Goal: Transaction & Acquisition: Purchase product/service

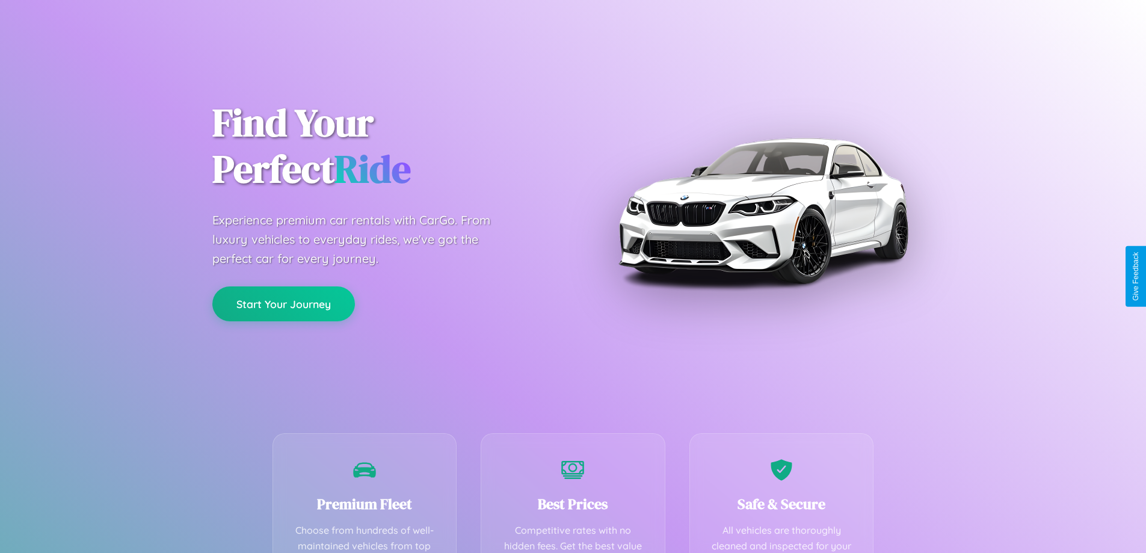
scroll to position [351, 0]
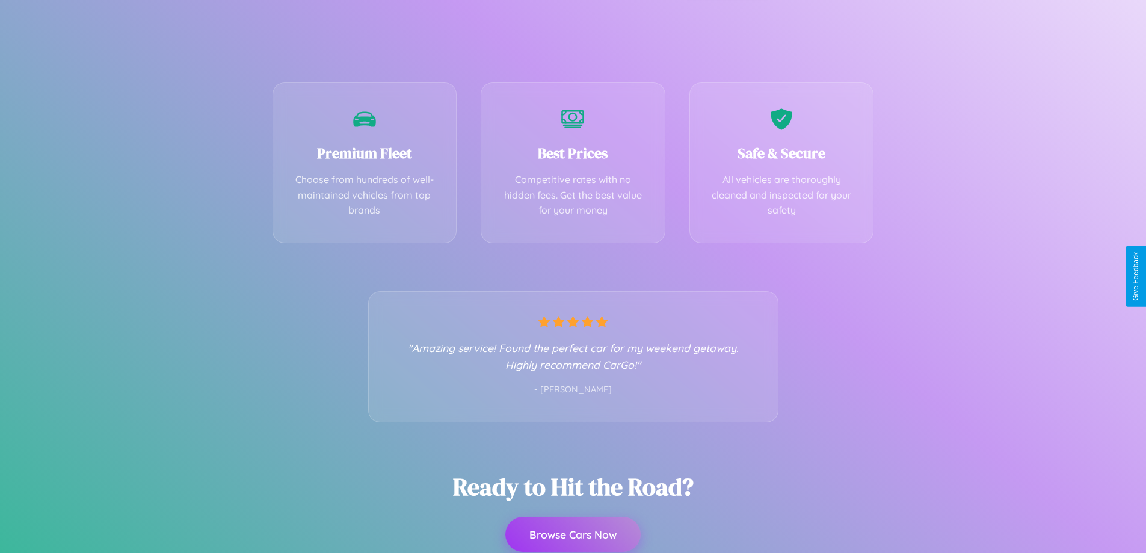
click at [573, 534] on button "Browse Cars Now" at bounding box center [572, 534] width 135 height 35
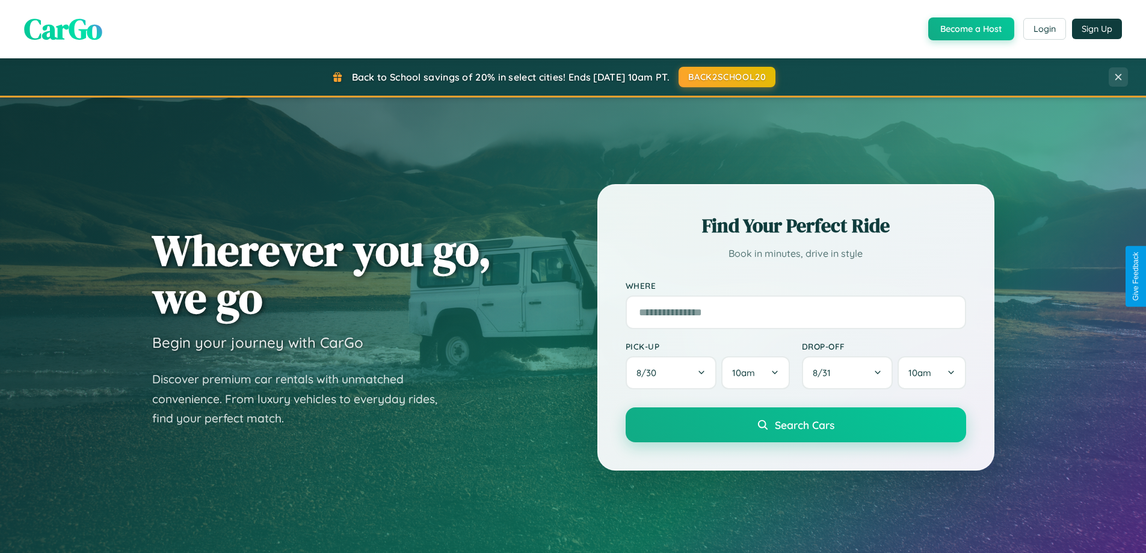
scroll to position [519, 0]
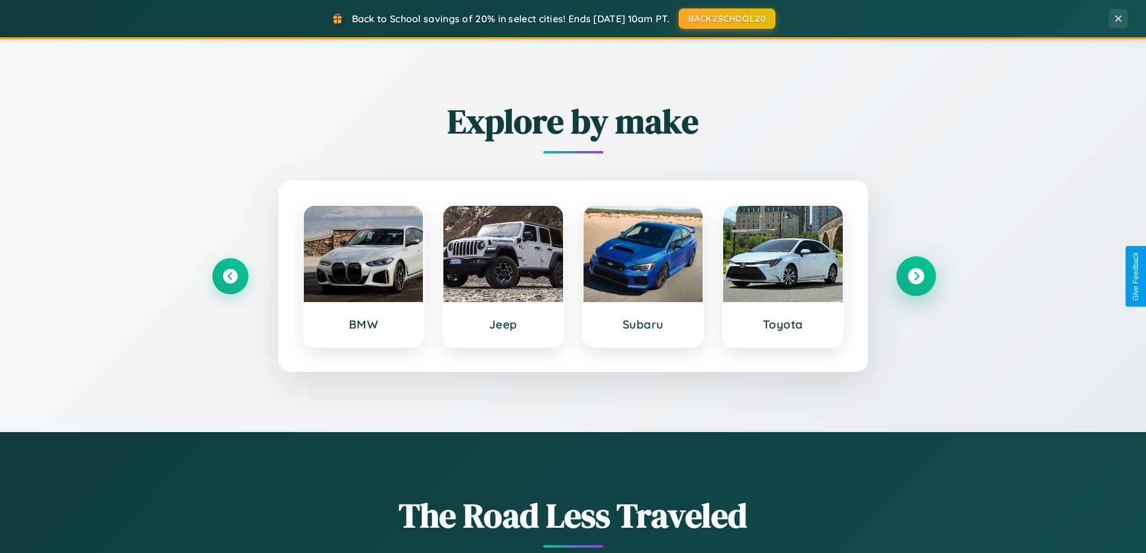
click at [916, 276] on icon at bounding box center [916, 276] width 16 height 16
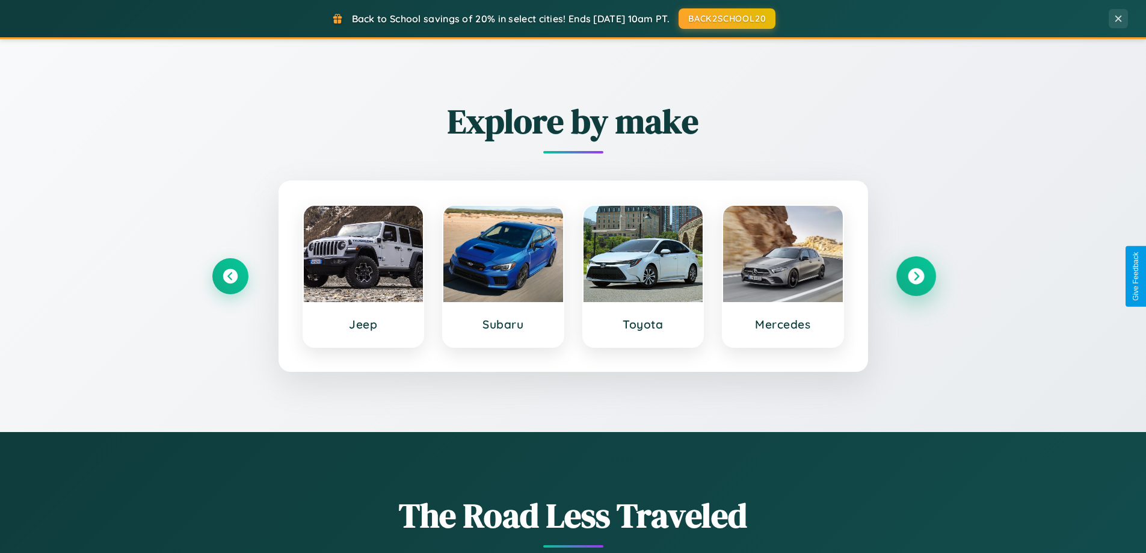
click at [916, 276] on icon at bounding box center [916, 276] width 16 height 16
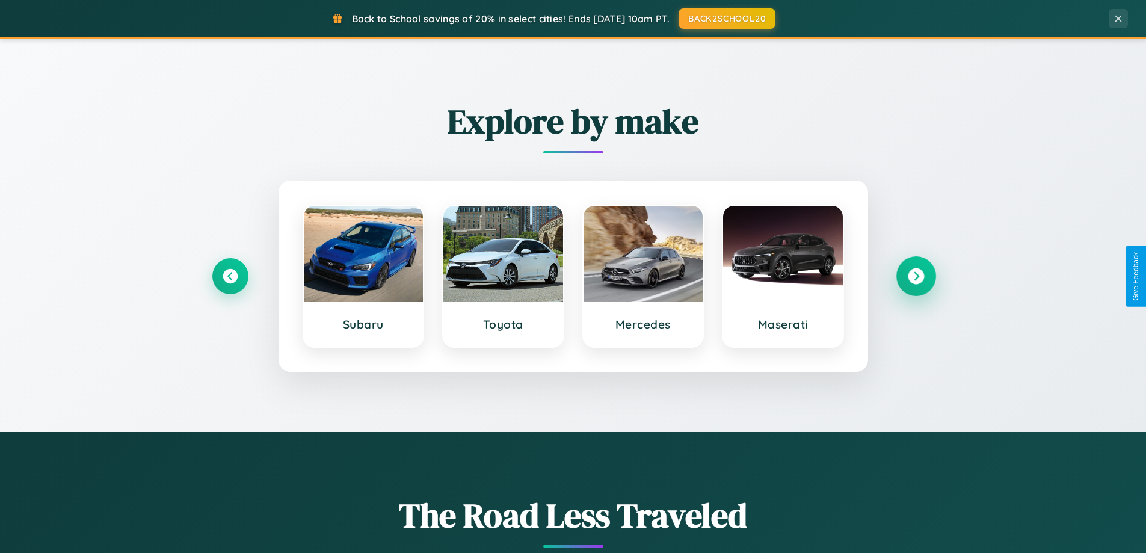
click at [916, 276] on icon at bounding box center [916, 276] width 16 height 16
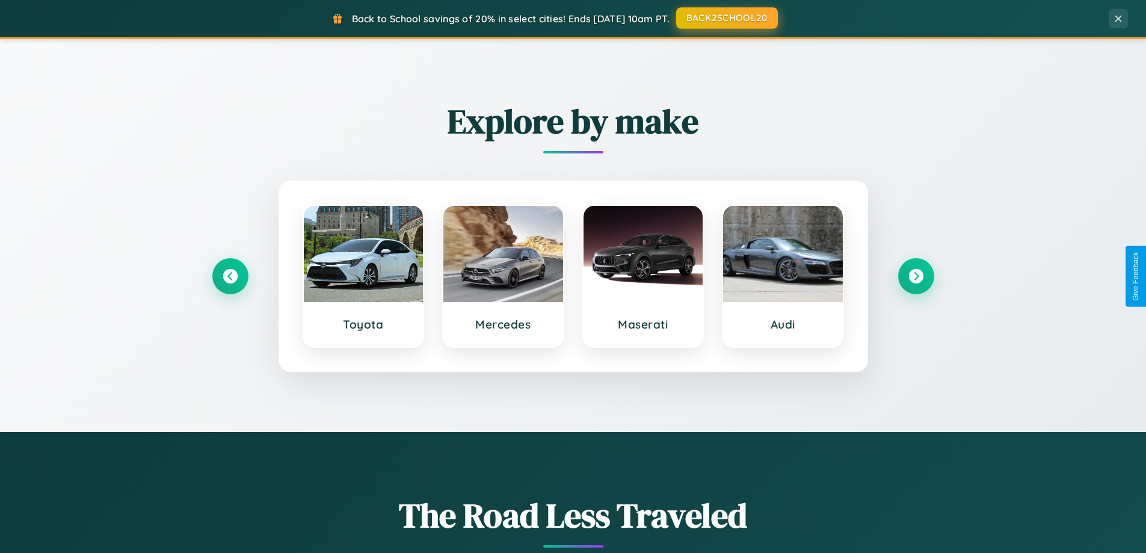
click at [726, 18] on button "BACK2SCHOOL20" at bounding box center [727, 18] width 102 height 22
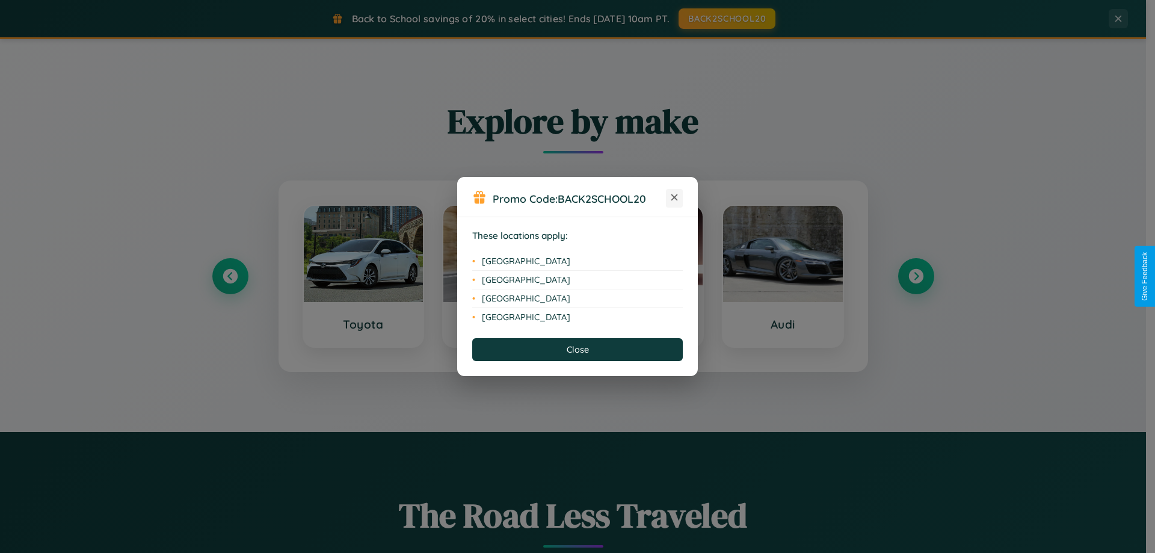
click at [674, 198] on icon at bounding box center [674, 197] width 7 height 7
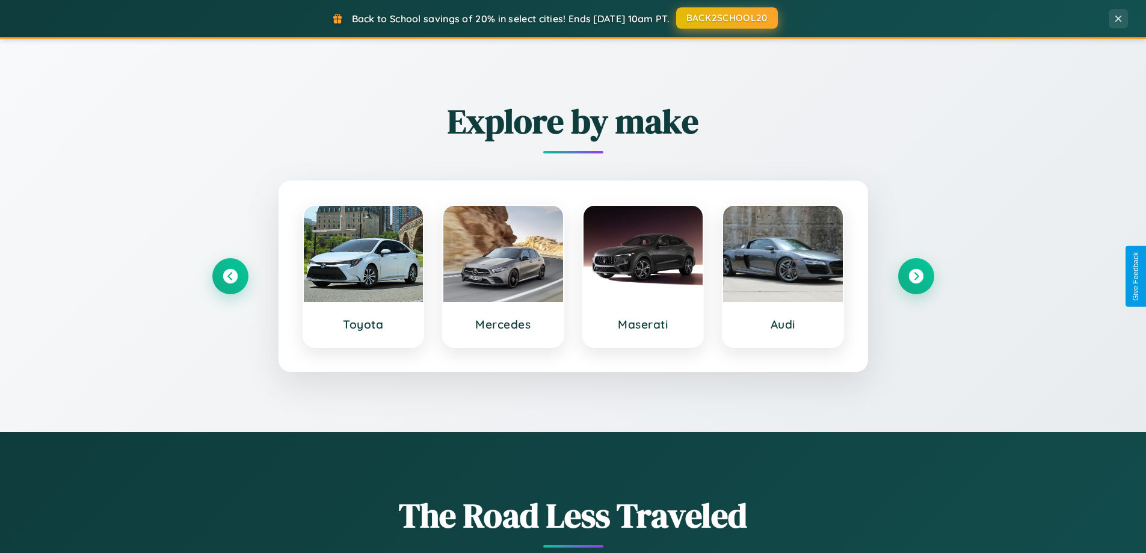
click at [726, 18] on button "BACK2SCHOOL20" at bounding box center [727, 18] width 102 height 22
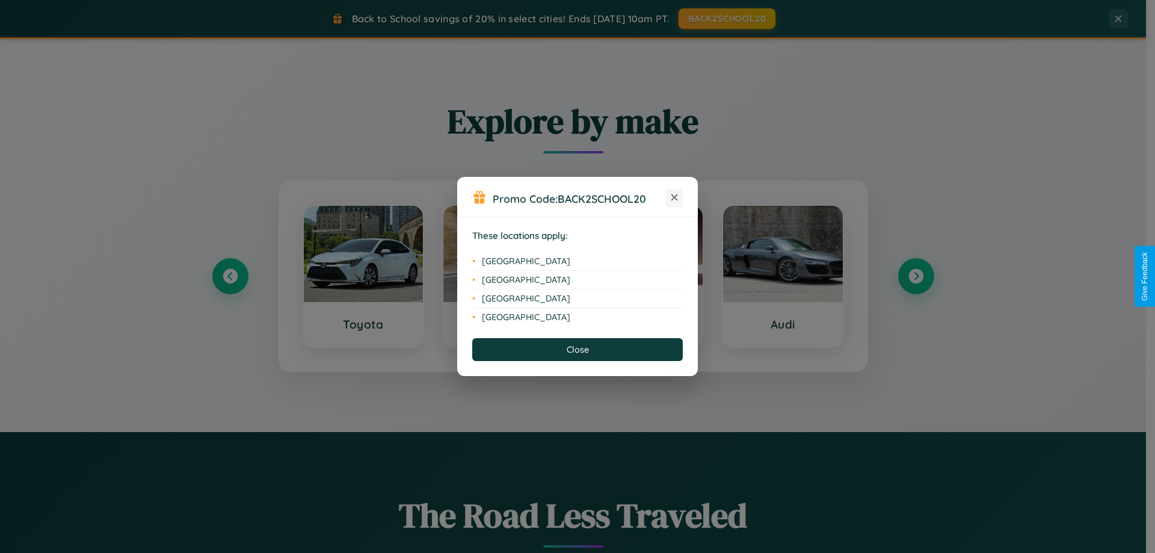
click at [674, 198] on icon at bounding box center [674, 197] width 7 height 7
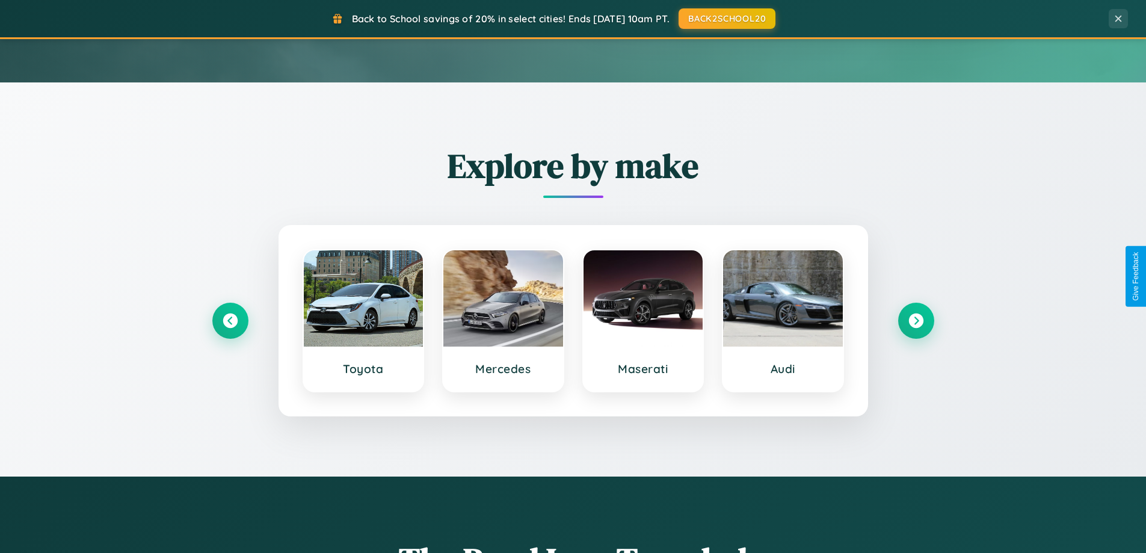
scroll to position [35, 0]
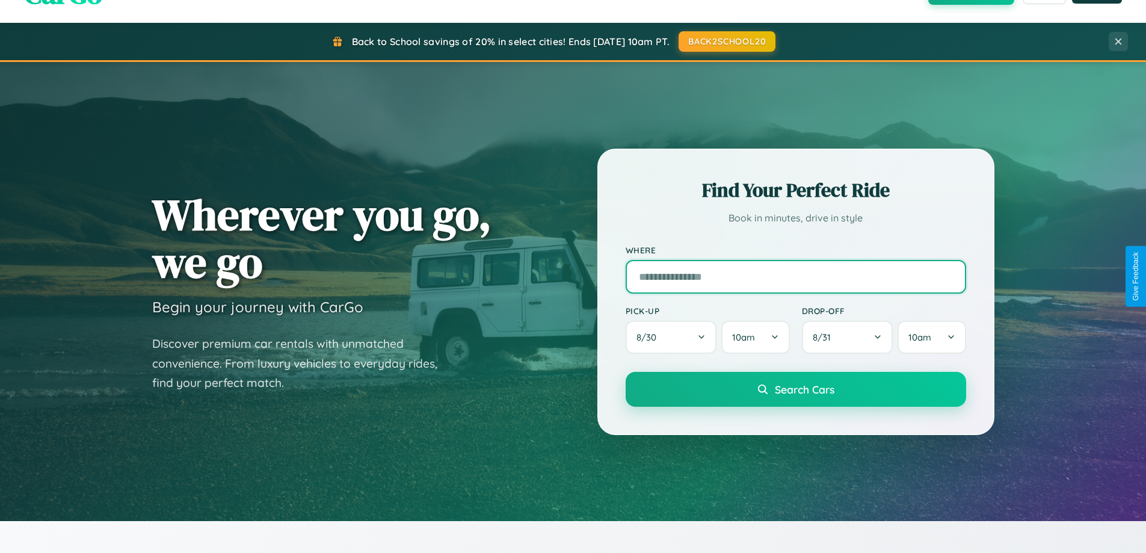
click at [795, 276] on input "text" at bounding box center [796, 277] width 341 height 34
type input "**********"
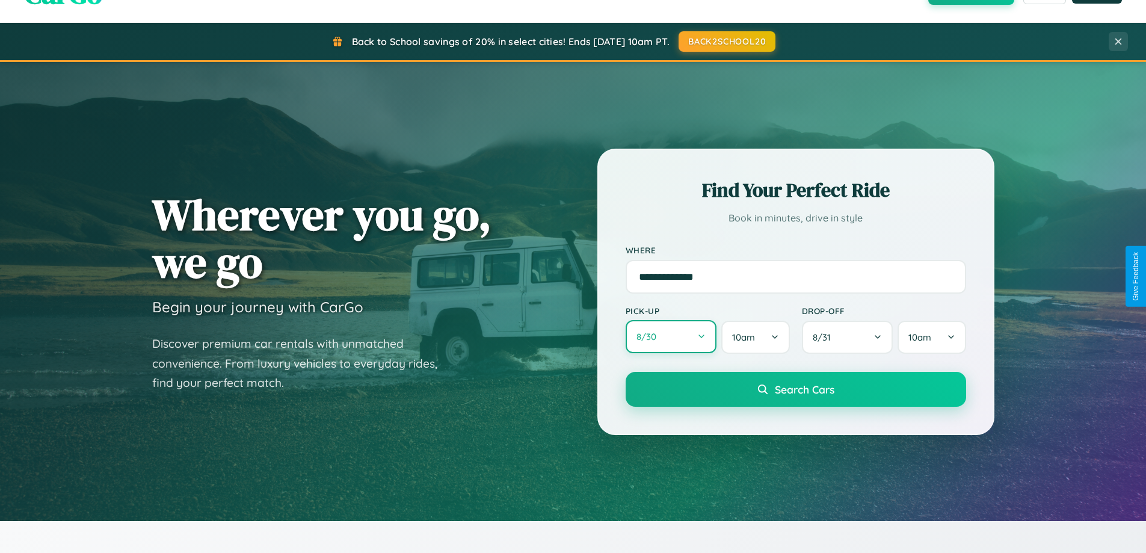
click at [671, 337] on button "8 / 30" at bounding box center [671, 336] width 91 height 33
select select "*"
select select "****"
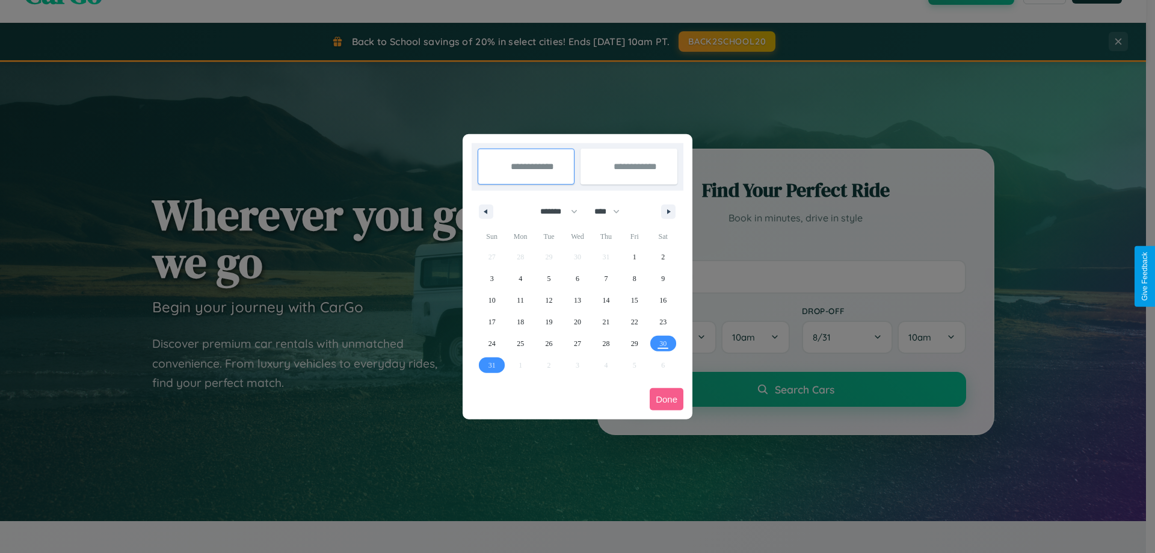
click at [553, 211] on select "******* ******** ***** ***** *** **** **** ****** ********* ******* ******** **…" at bounding box center [556, 212] width 51 height 20
select select "*"
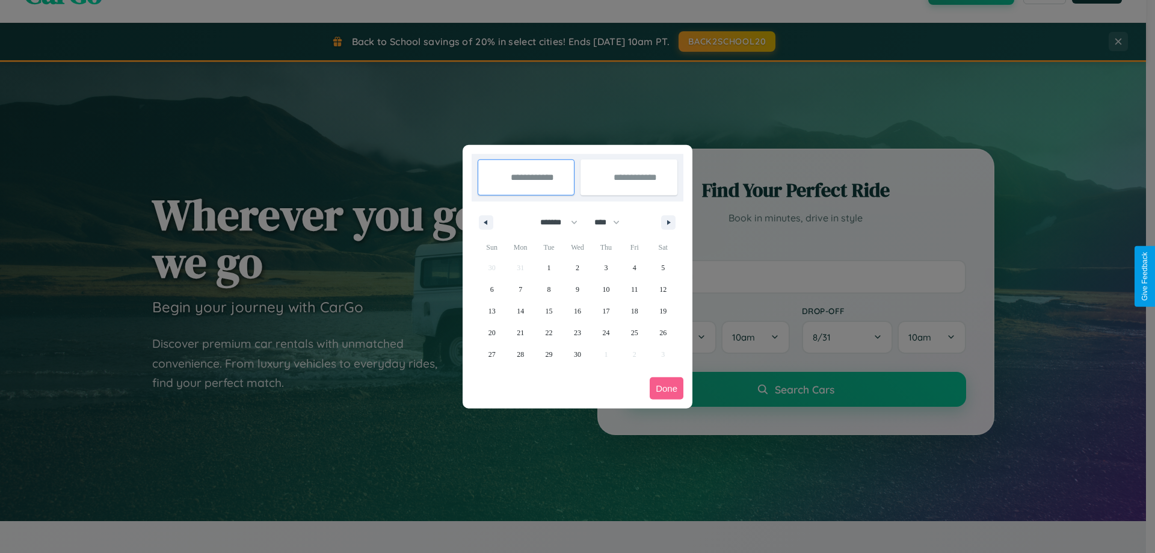
drag, startPoint x: 612, startPoint y: 222, endPoint x: 578, endPoint y: 241, distance: 39.9
click at [612, 222] on select "**** **** **** **** **** **** **** **** **** **** **** **** **** **** **** ****…" at bounding box center [606, 222] width 36 height 20
select select "****"
click at [634, 289] on span "10" at bounding box center [634, 290] width 7 height 22
type input "**********"
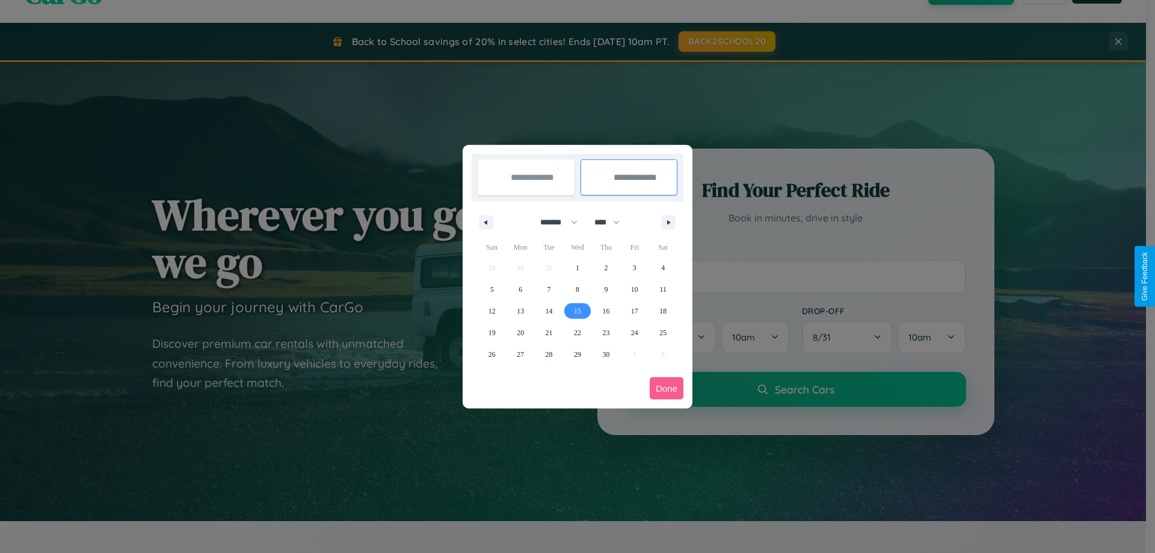
click at [577, 310] on span "15" at bounding box center [577, 311] width 7 height 22
type input "**********"
click at [667, 388] on button "Done" at bounding box center [667, 388] width 34 height 22
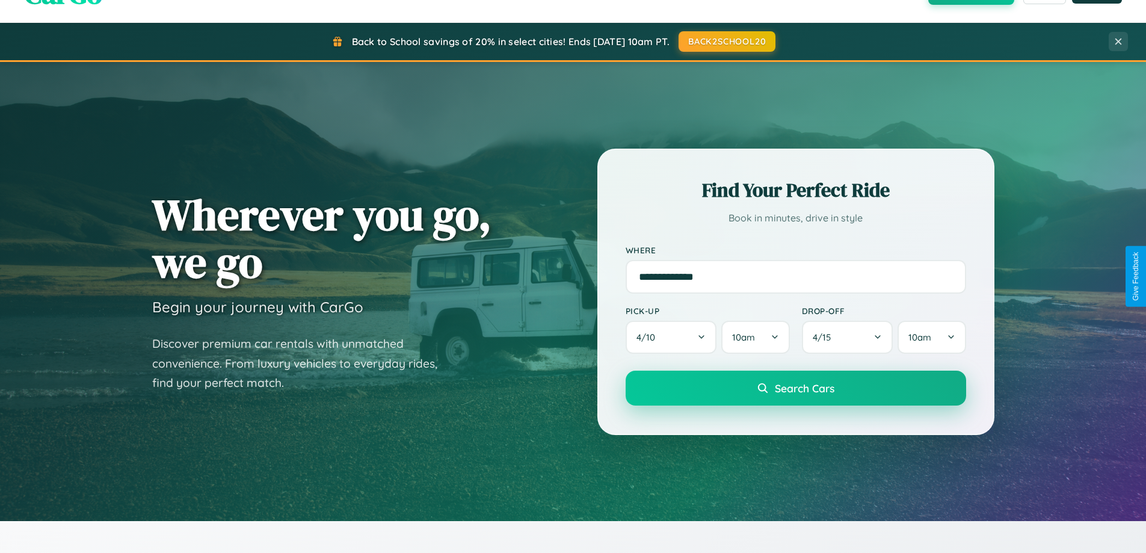
click at [795, 388] on span "Search Cars" at bounding box center [805, 387] width 60 height 13
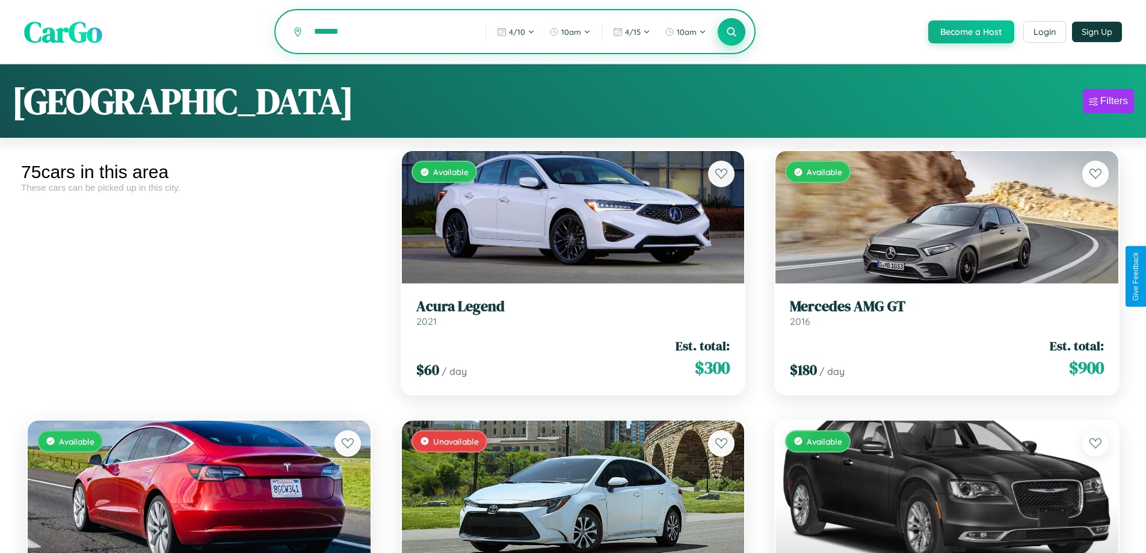
type input "*******"
click at [731, 32] on icon at bounding box center [731, 31] width 11 height 11
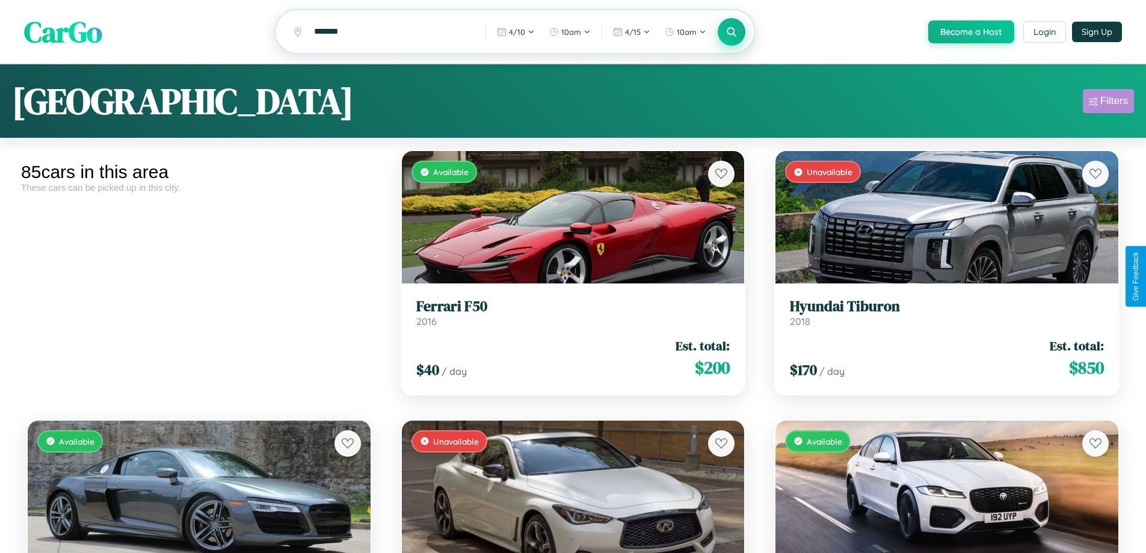
click at [1108, 103] on div "Filters" at bounding box center [1114, 101] width 28 height 12
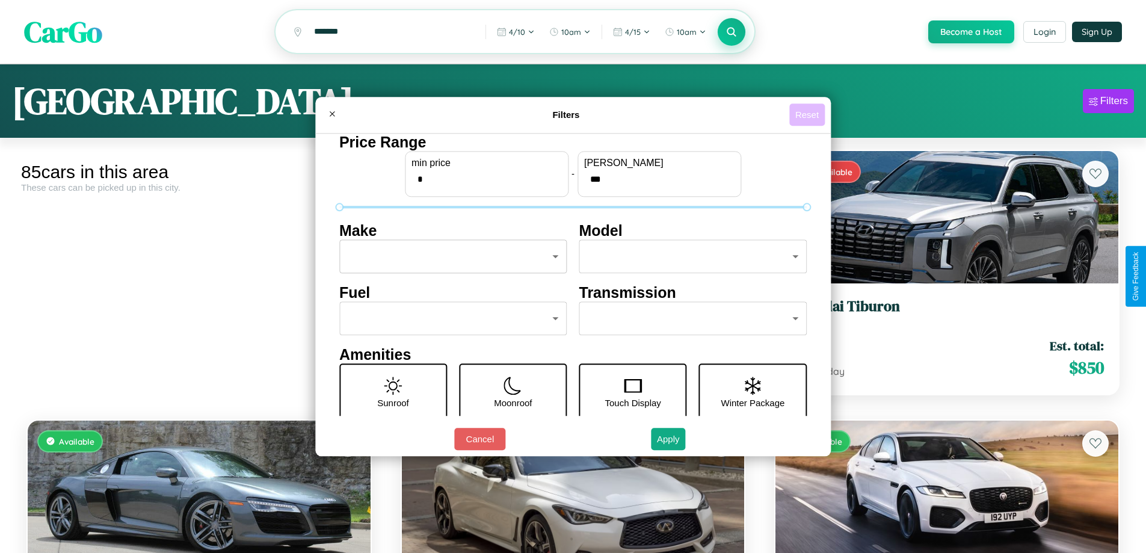
click at [809, 114] on button "Reset" at bounding box center [806, 114] width 35 height 22
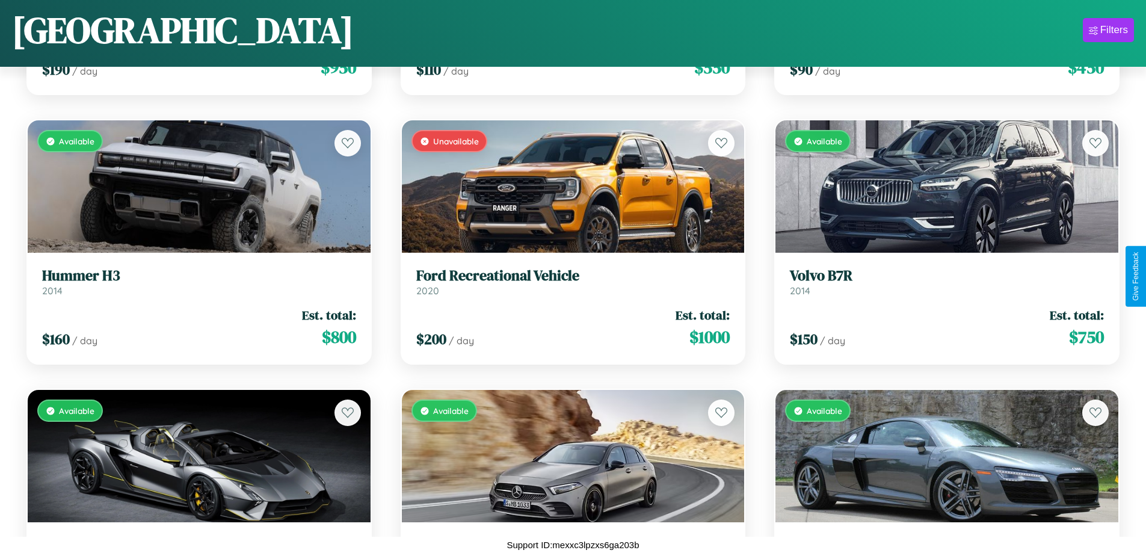
scroll to position [5569, 0]
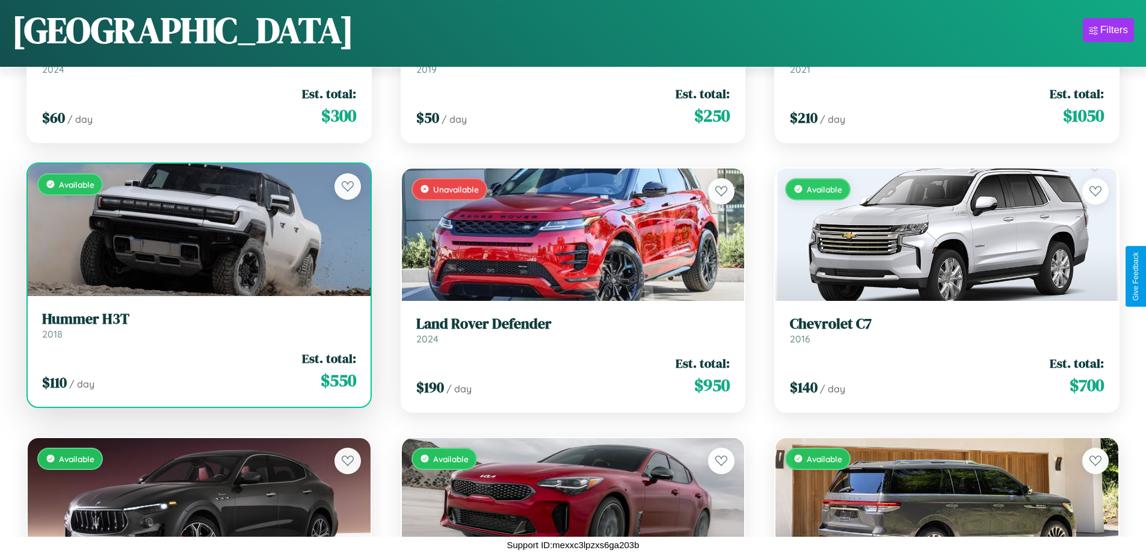
click at [197, 371] on div "$ 110 / day Est. total: $ 550" at bounding box center [199, 371] width 314 height 43
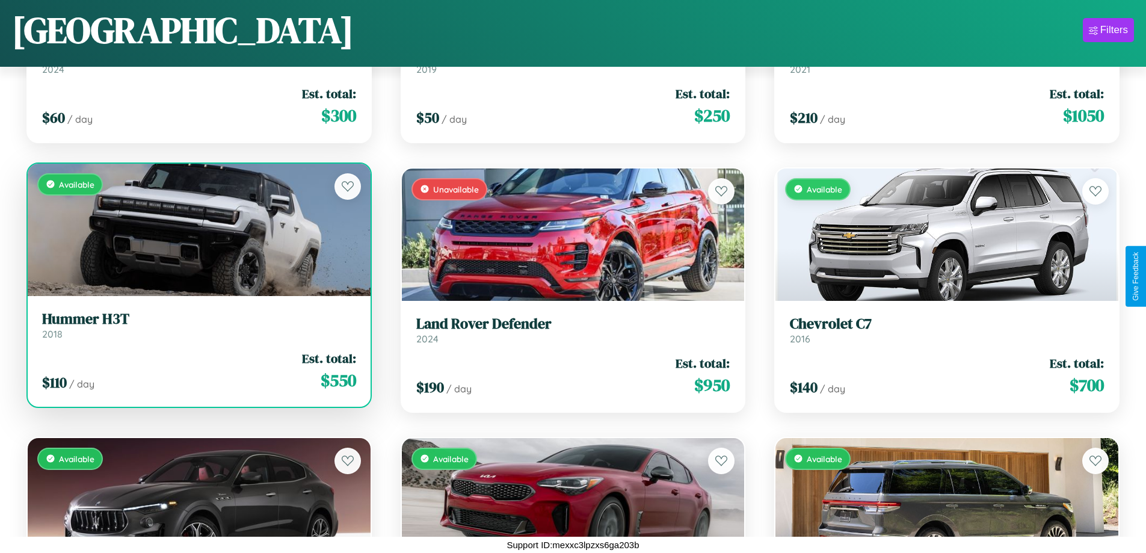
click at [197, 371] on div "$ 110 / day Est. total: $ 550" at bounding box center [199, 371] width 314 height 43
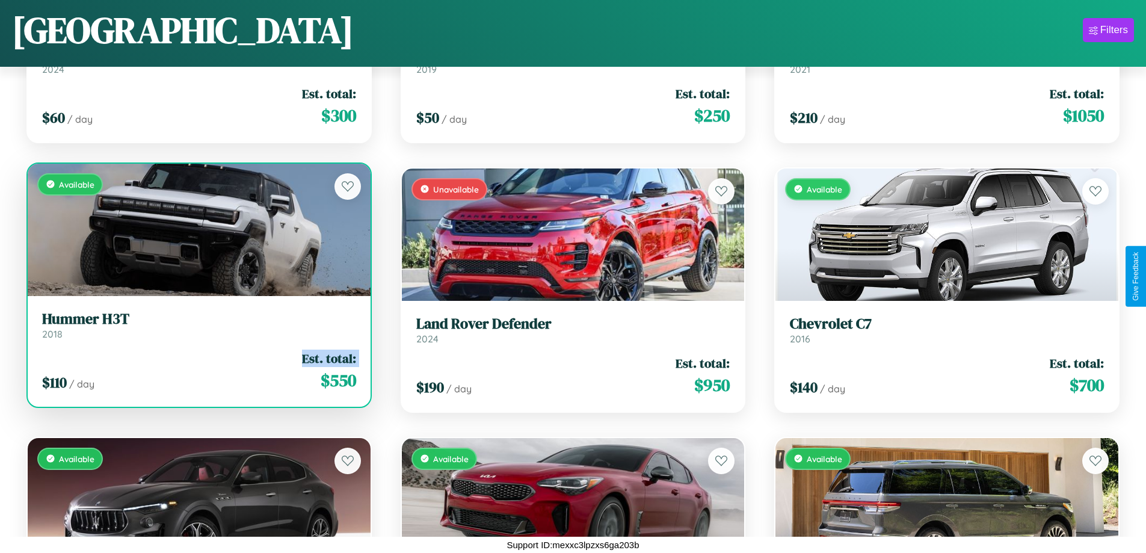
click at [197, 371] on div "$ 110 / day Est. total: $ 550" at bounding box center [199, 371] width 314 height 43
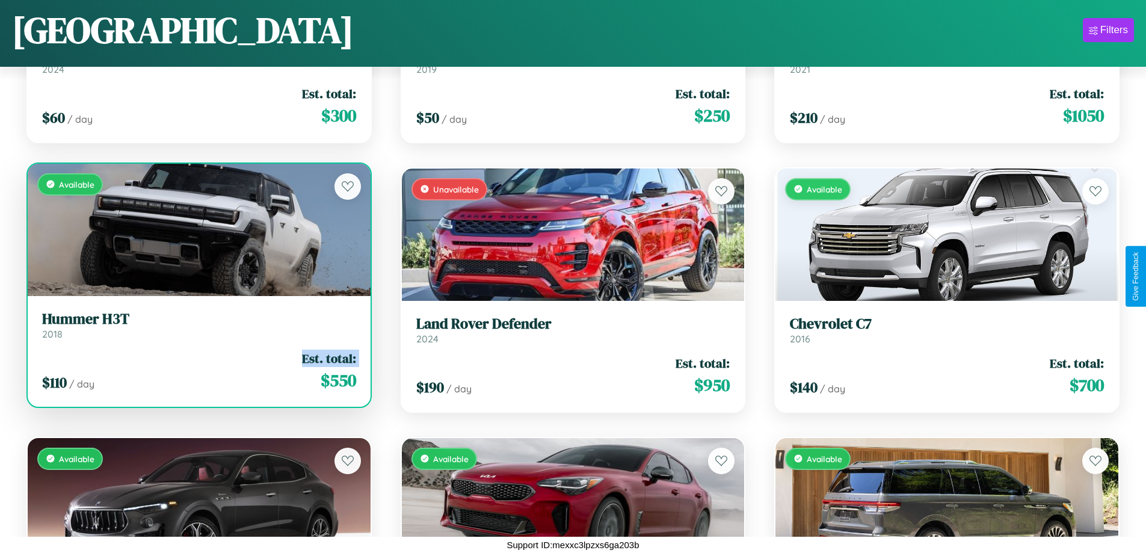
click at [197, 371] on div "$ 110 / day Est. total: $ 550" at bounding box center [199, 371] width 314 height 43
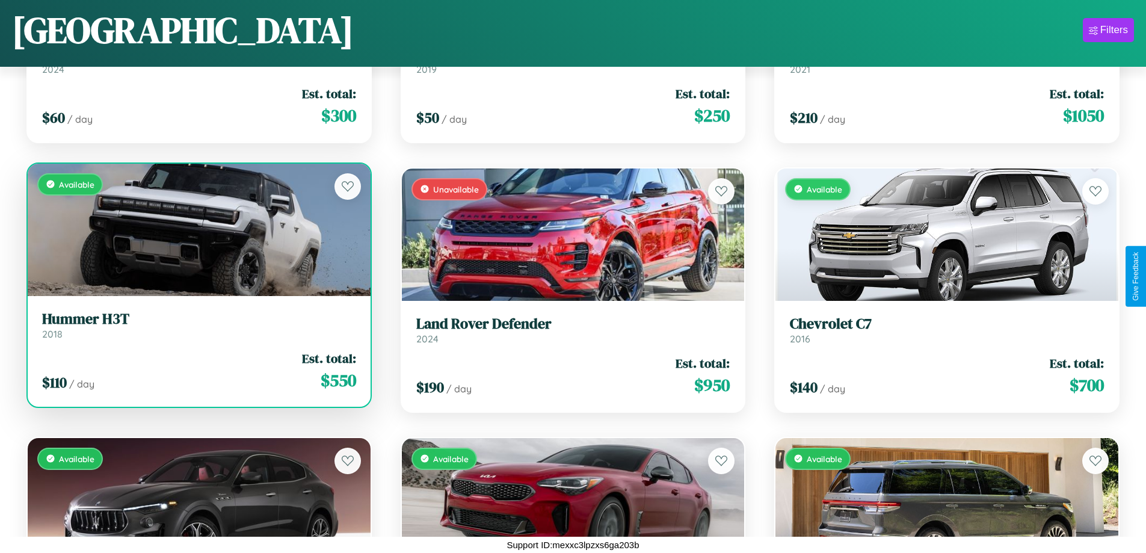
click at [197, 371] on div "$ 110 / day Est. total: $ 550" at bounding box center [199, 371] width 314 height 43
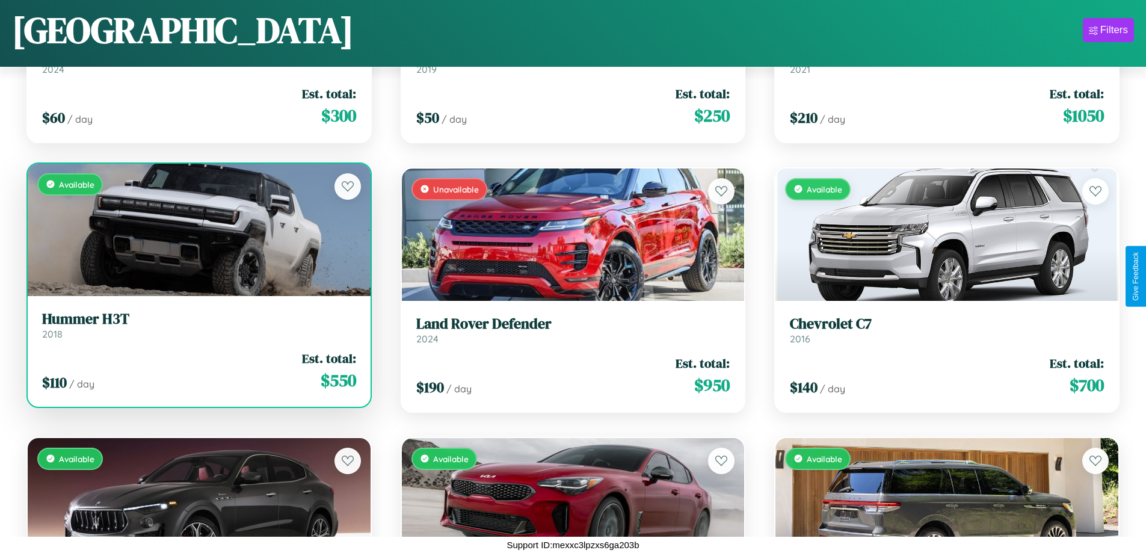
click at [197, 325] on h3 "Hummer H3T" at bounding box center [199, 318] width 314 height 17
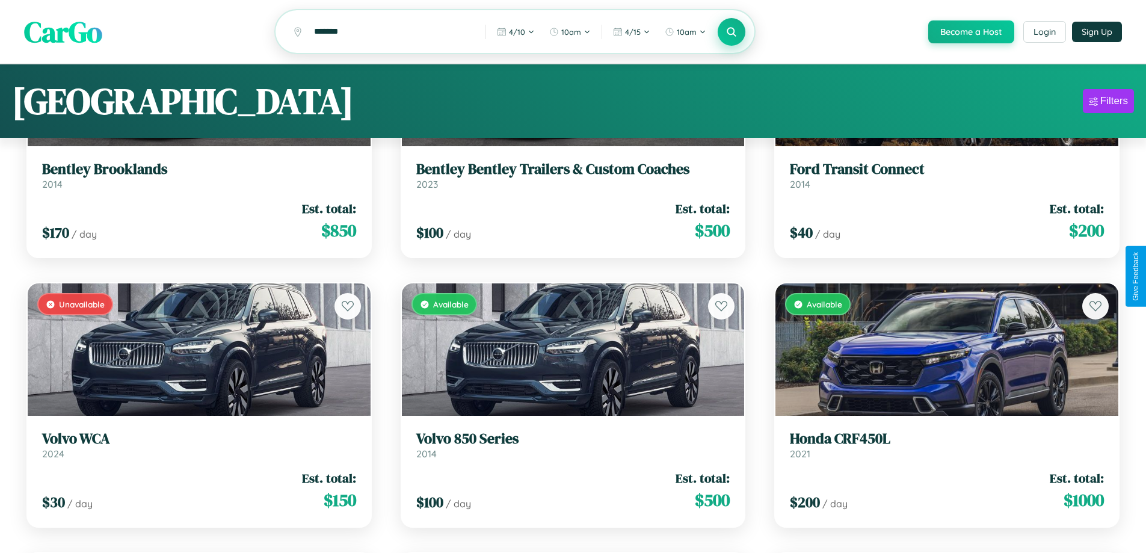
scroll to position [0, 0]
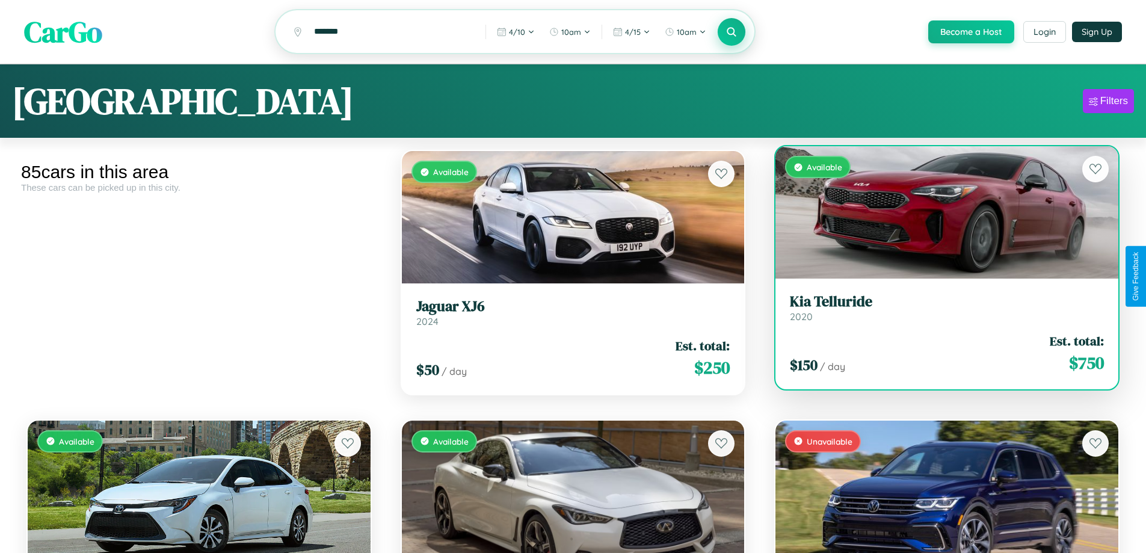
click at [939, 310] on h3 "Kia Telluride" at bounding box center [947, 301] width 314 height 17
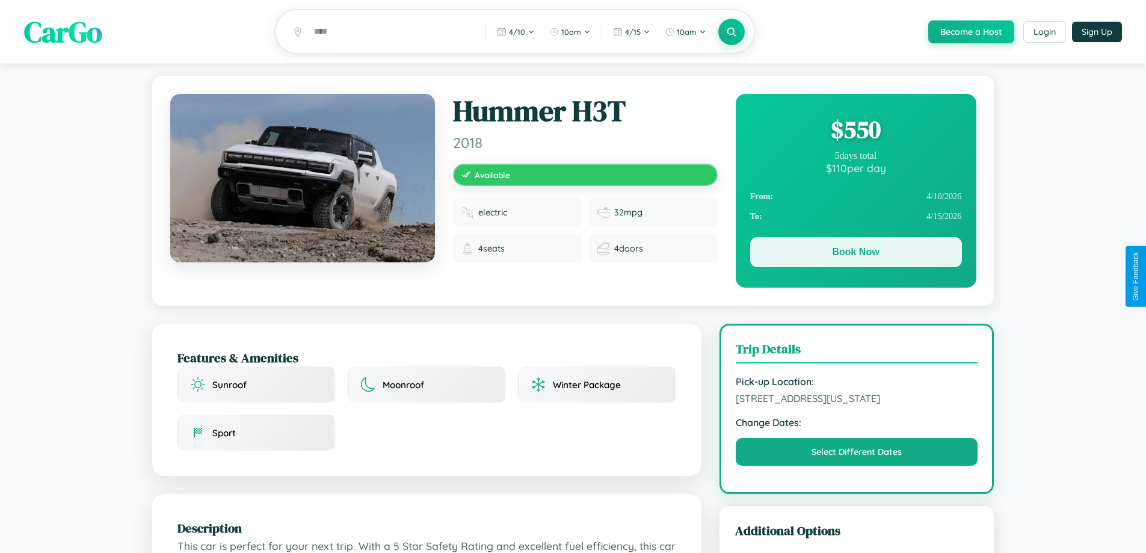
click at [855, 254] on button "Book Now" at bounding box center [856, 252] width 212 height 30
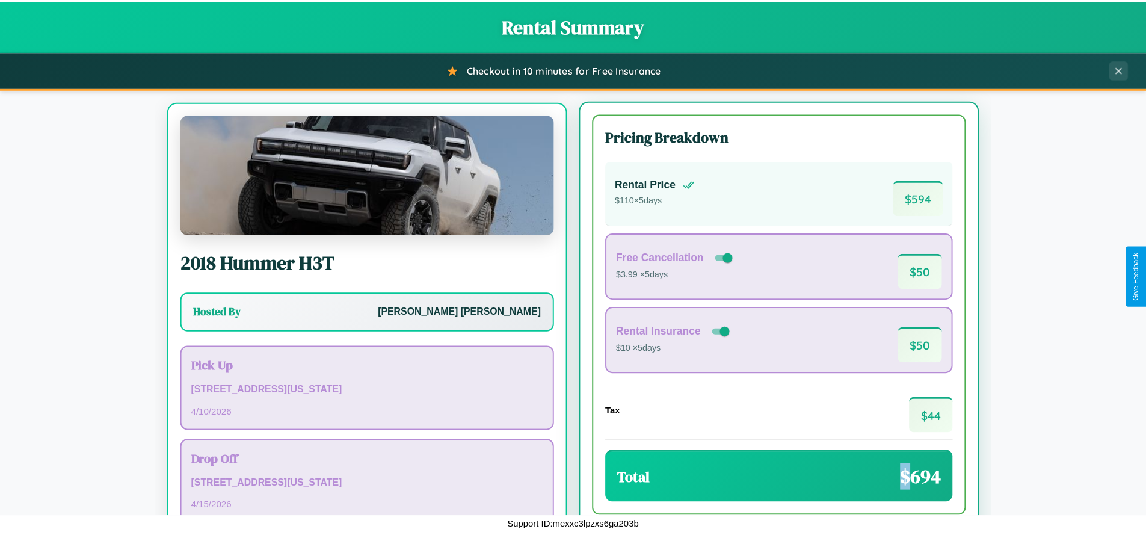
scroll to position [56, 0]
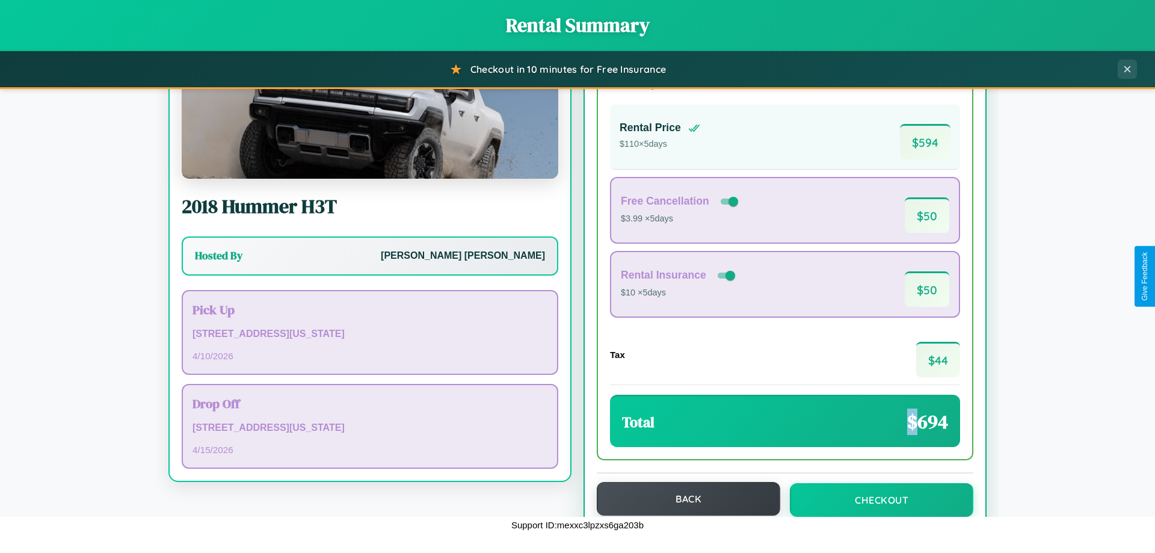
click at [683, 499] on button "Back" at bounding box center [688, 499] width 183 height 34
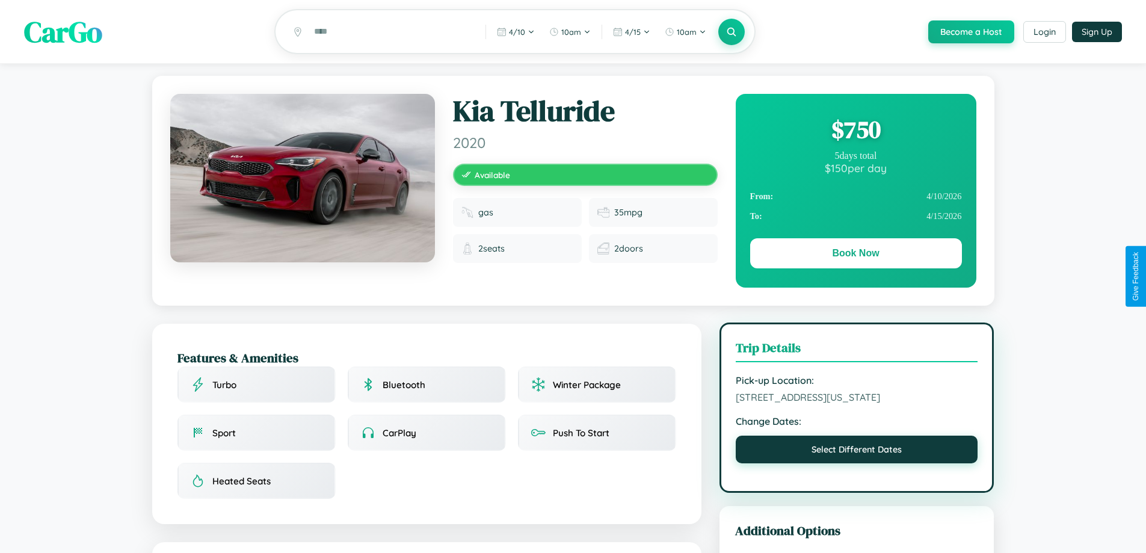
click at [857, 463] on button "Select Different Dates" at bounding box center [857, 450] width 242 height 28
select select "*"
select select "****"
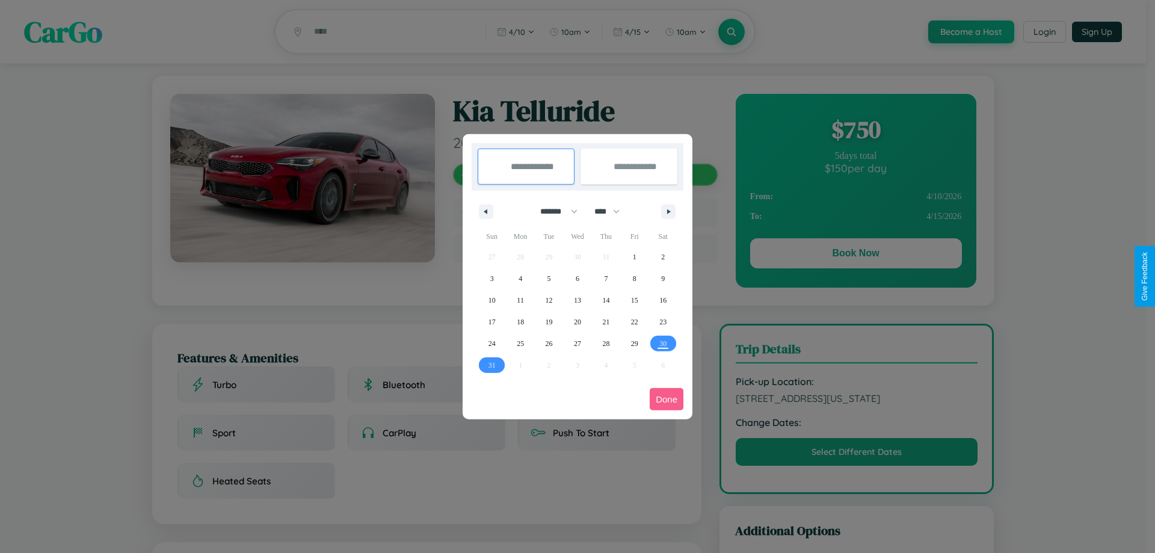
click at [553, 211] on select "******* ******** ***** ***** *** **** **** ****** ********* ******* ******** **…" at bounding box center [556, 212] width 51 height 20
select select "**"
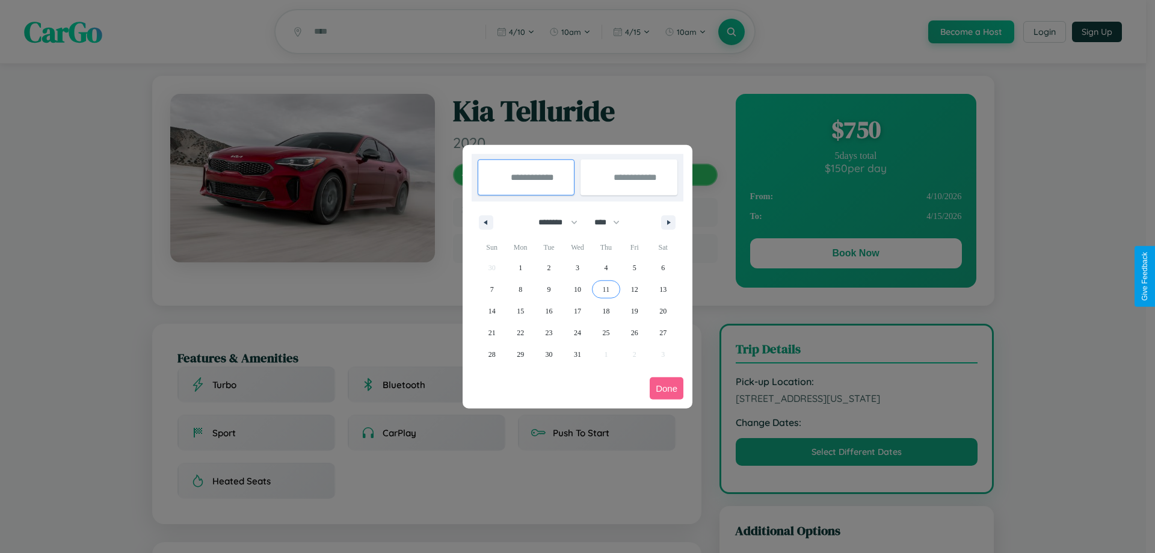
click at [606, 289] on span "11" at bounding box center [606, 290] width 7 height 22
type input "**********"
click at [577, 310] on span "17" at bounding box center [577, 311] width 7 height 22
type input "**********"
click at [667, 388] on button "Done" at bounding box center [667, 388] width 34 height 22
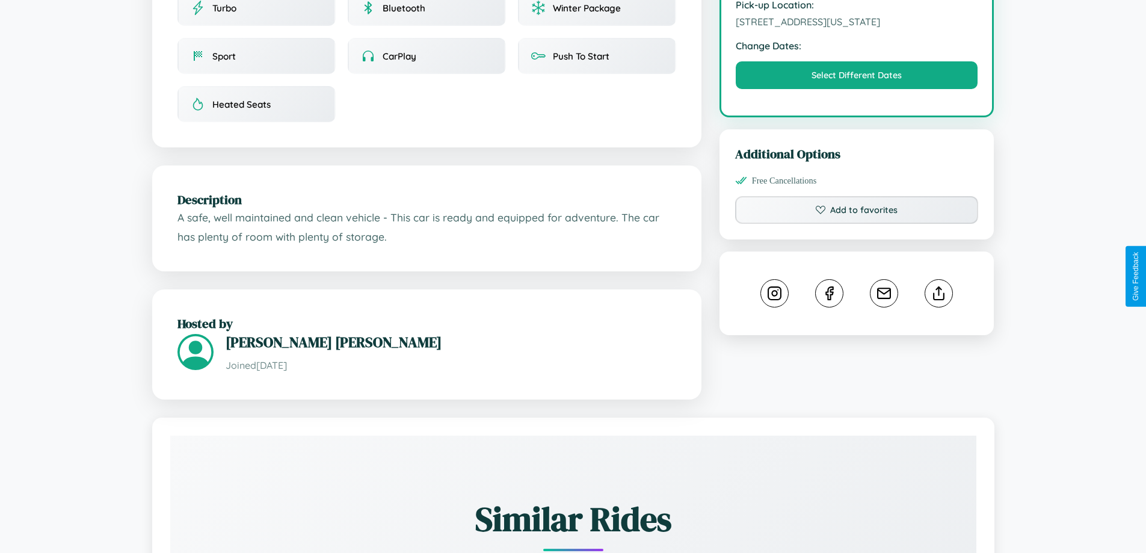
scroll to position [407, 0]
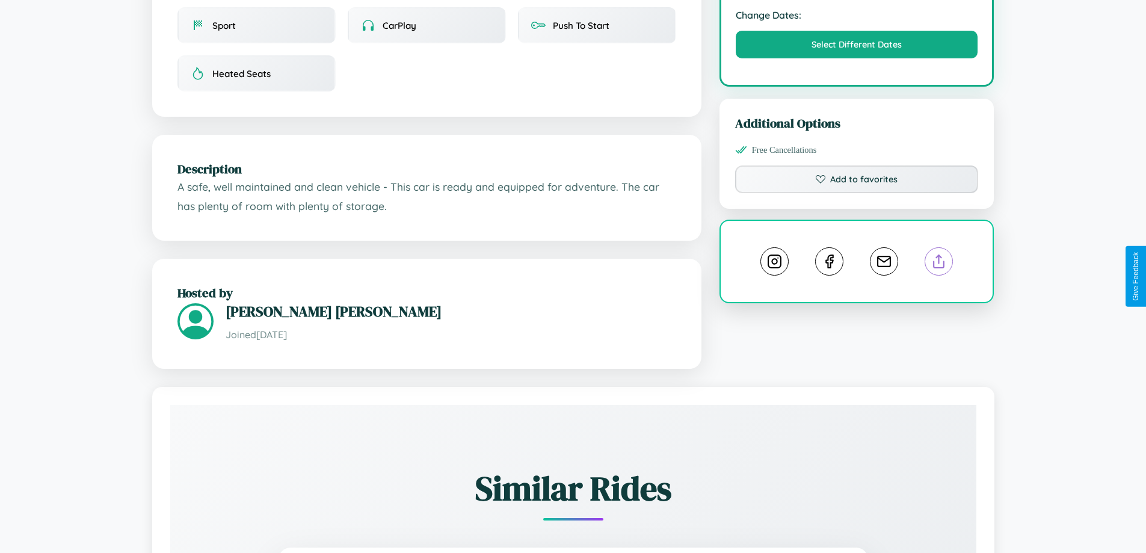
click at [939, 264] on line at bounding box center [939, 259] width 0 height 8
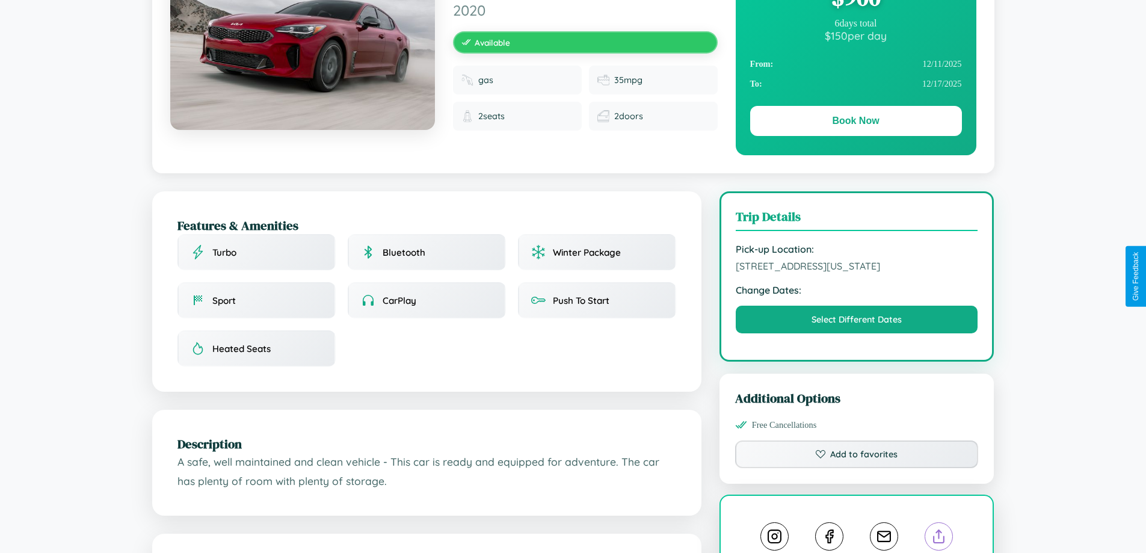
scroll to position [130, 0]
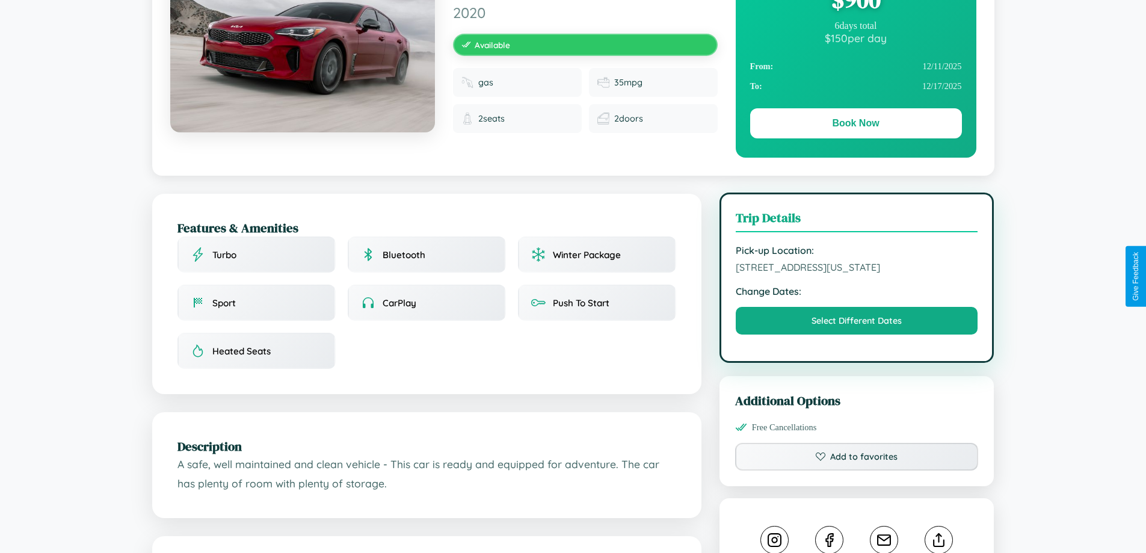
click at [857, 273] on span "4980 Cedar Street Seattle Washington 47036 United States" at bounding box center [857, 267] width 242 height 12
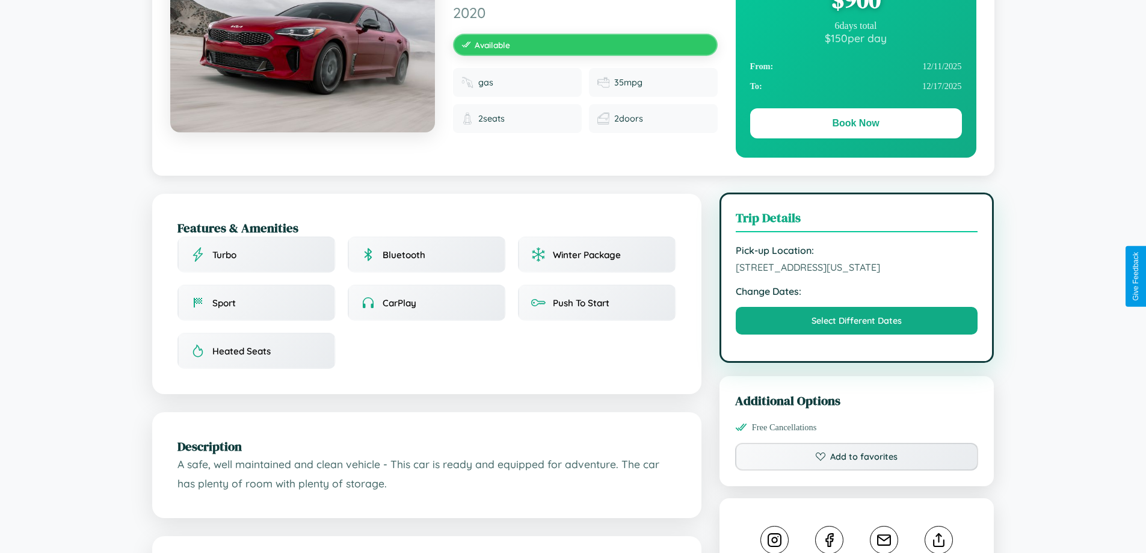
click at [857, 273] on span "4980 Cedar Street Seattle Washington 47036 United States" at bounding box center [857, 267] width 242 height 12
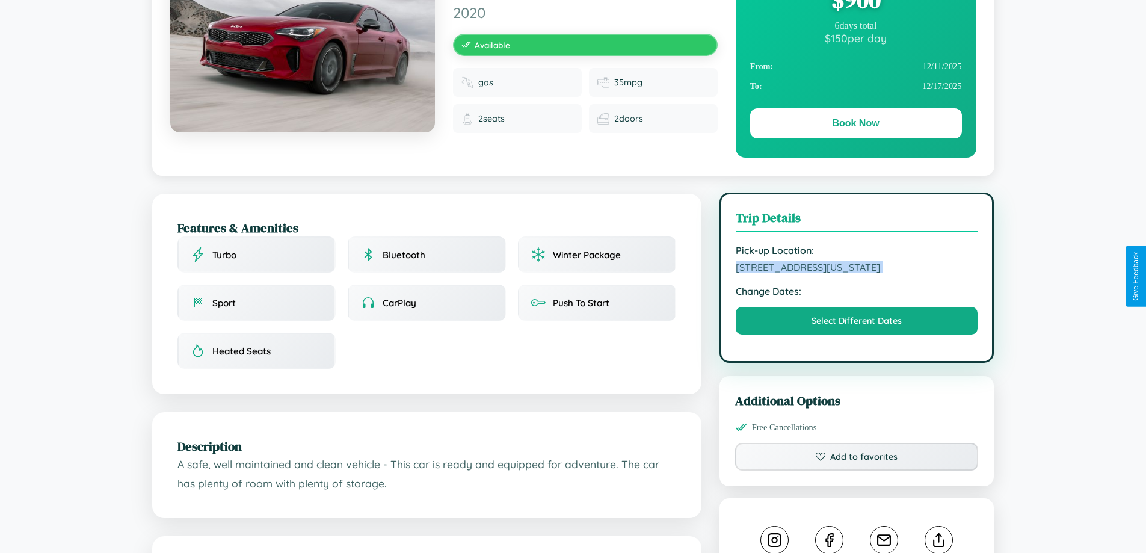
click at [857, 273] on span "4980 Cedar Street Seattle Washington 47036 United States" at bounding box center [857, 267] width 242 height 12
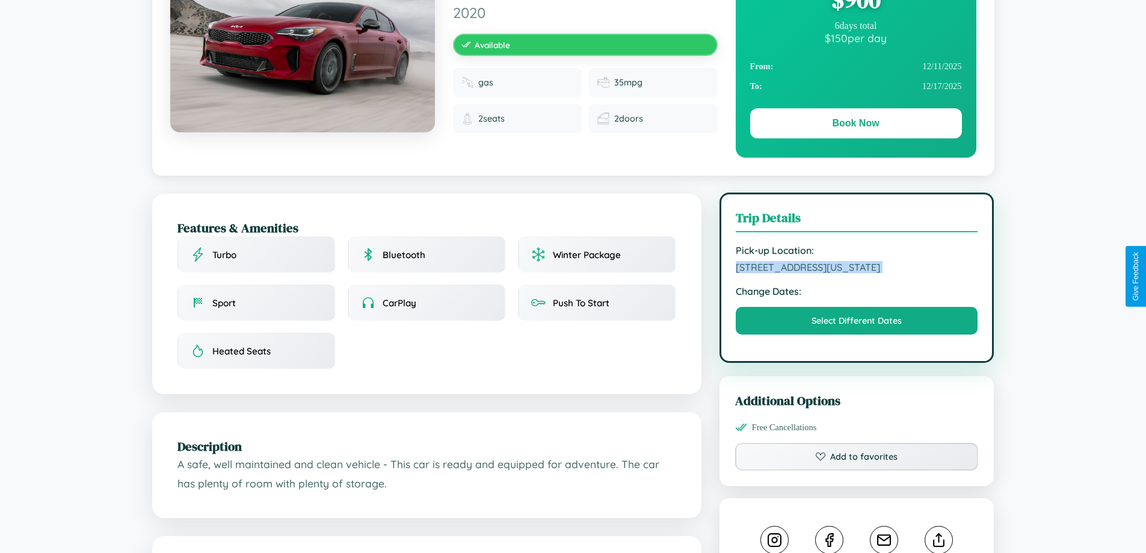
click at [857, 273] on span "4980 Cedar Street Seattle Washington 47036 United States" at bounding box center [857, 267] width 242 height 12
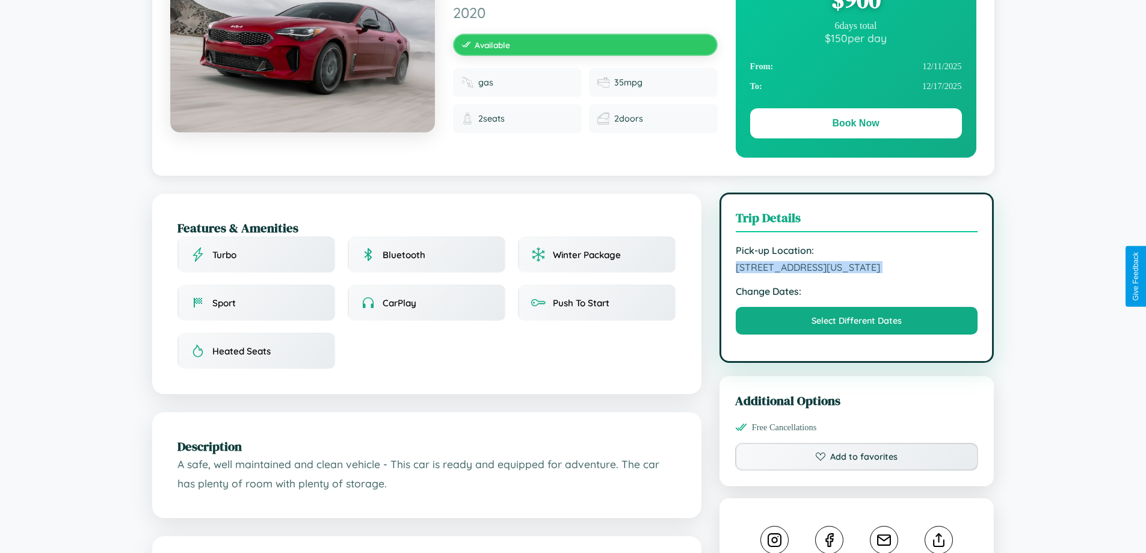
click at [857, 273] on span "4980 Cedar Street Seattle Washington 47036 United States" at bounding box center [857, 267] width 242 height 12
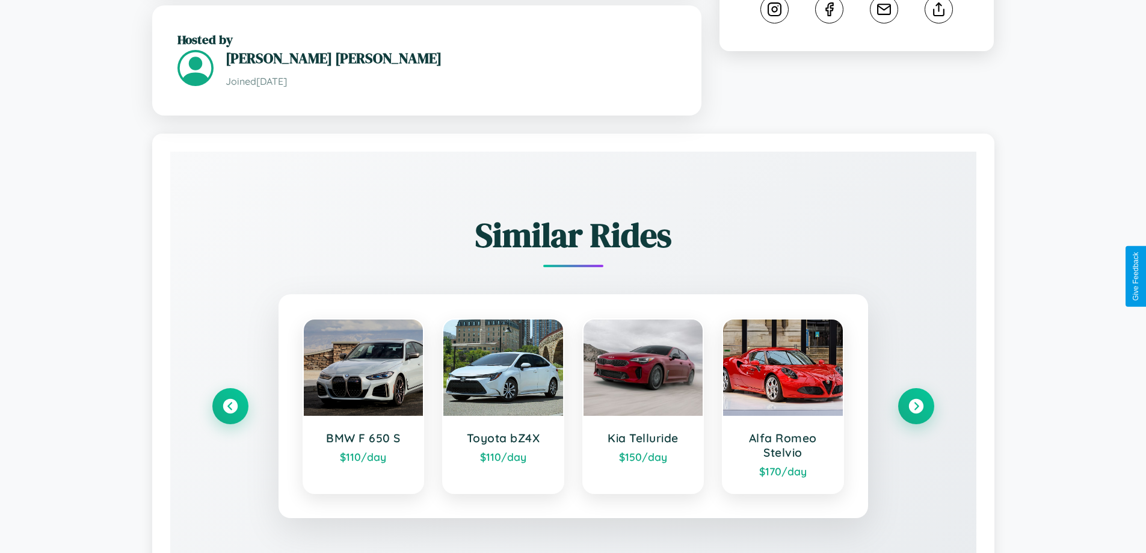
scroll to position [734, 0]
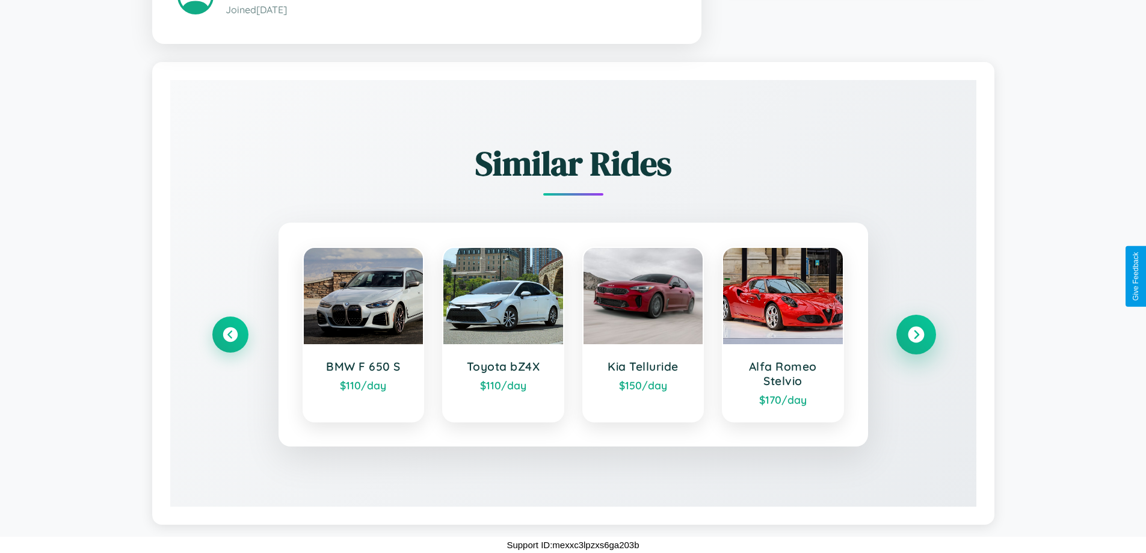
click at [916, 334] on icon at bounding box center [916, 335] width 16 height 16
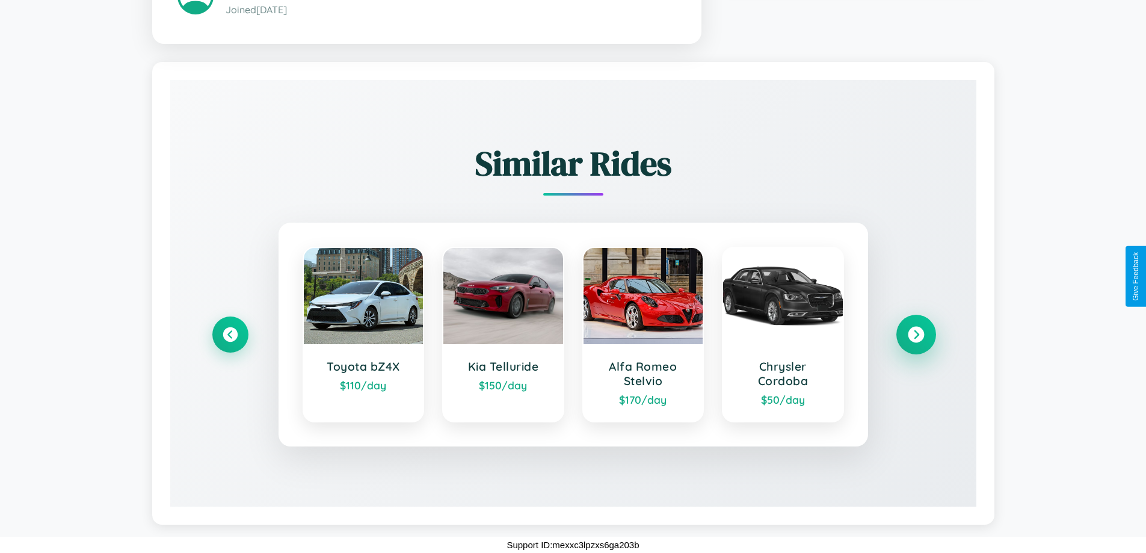
click at [916, 334] on icon at bounding box center [916, 335] width 16 height 16
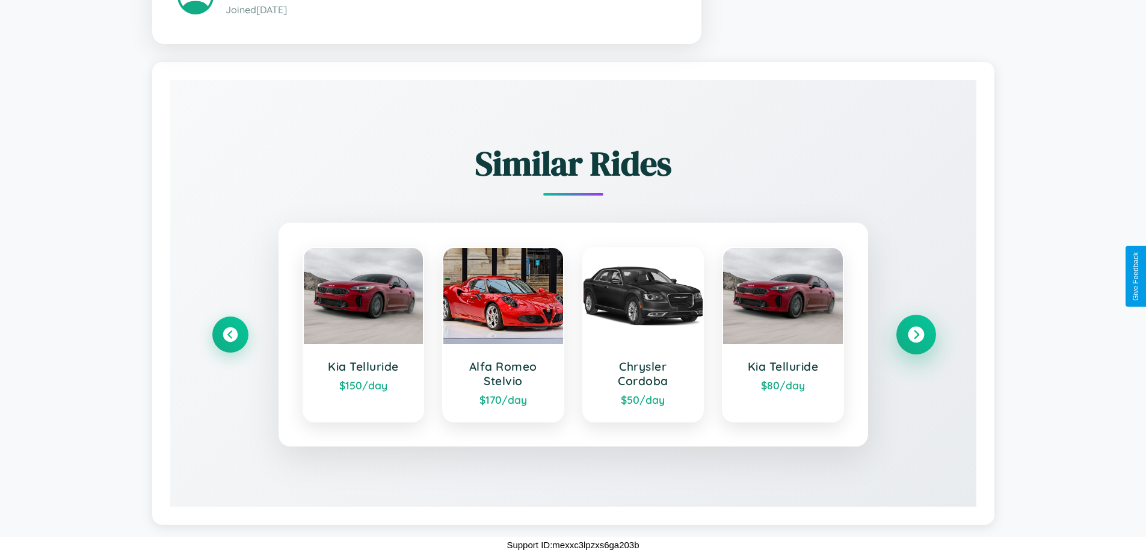
click at [916, 334] on icon at bounding box center [916, 335] width 16 height 16
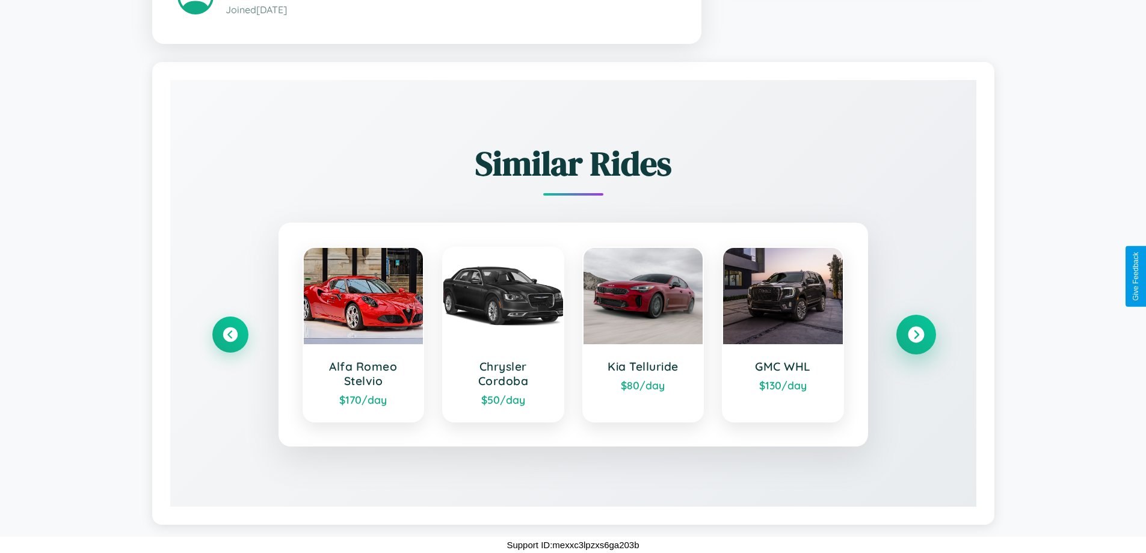
click at [916, 334] on icon at bounding box center [916, 335] width 16 height 16
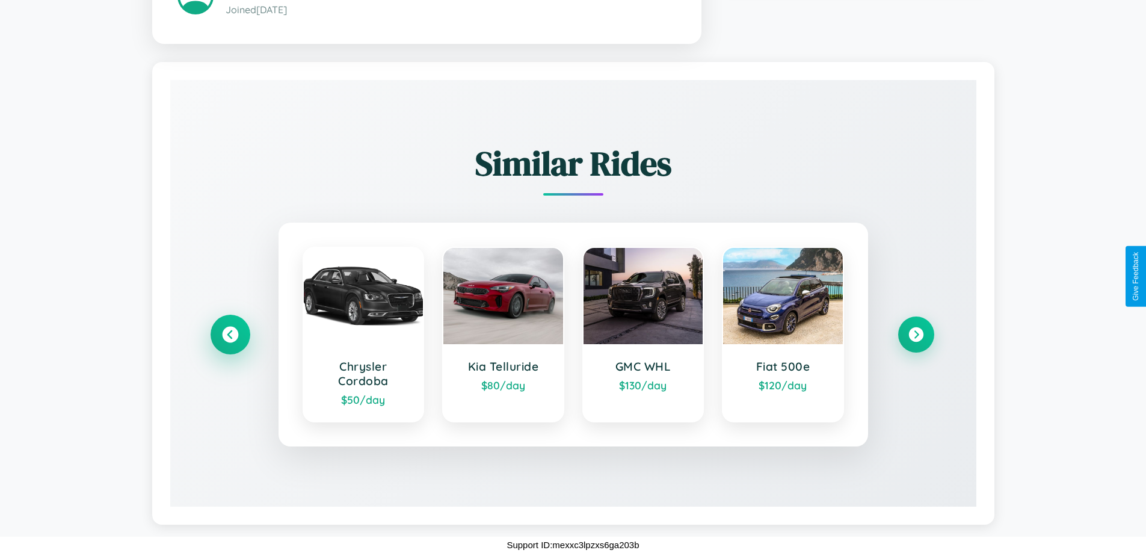
click at [230, 334] on icon at bounding box center [230, 335] width 16 height 16
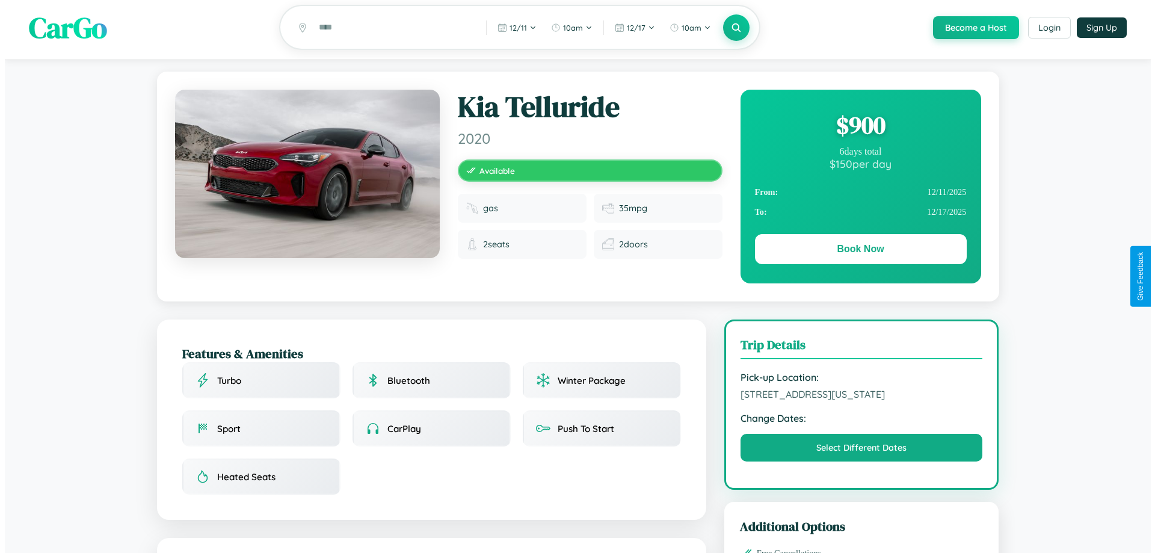
scroll to position [0, 0]
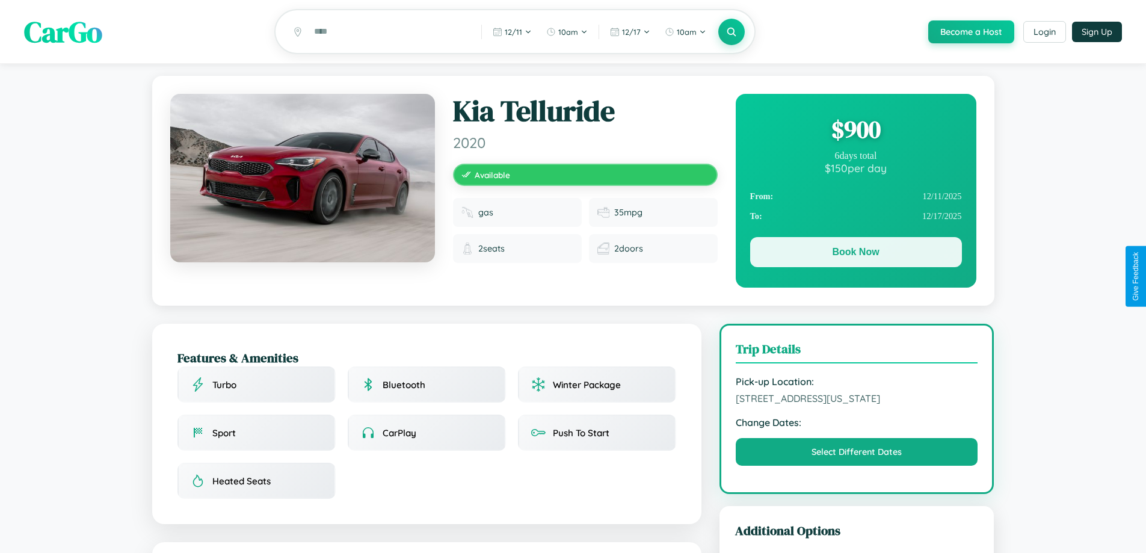
click at [855, 254] on button "Book Now" at bounding box center [856, 252] width 212 height 30
